Goal: Task Accomplishment & Management: Use online tool/utility

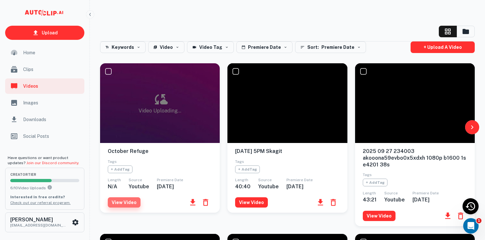
click at [130, 202] on button "View Video" at bounding box center [124, 202] width 33 height 10
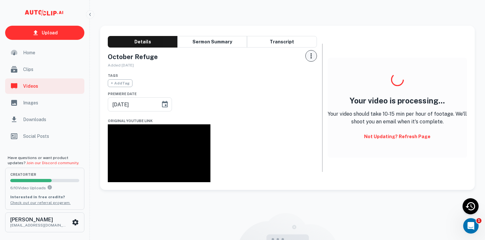
click at [311, 56] on icon "button" at bounding box center [311, 56] width 8 height 8
click at [271, 68] on div at bounding box center [242, 120] width 485 height 240
